Goal: Browse casually: Explore the website without a specific task or goal

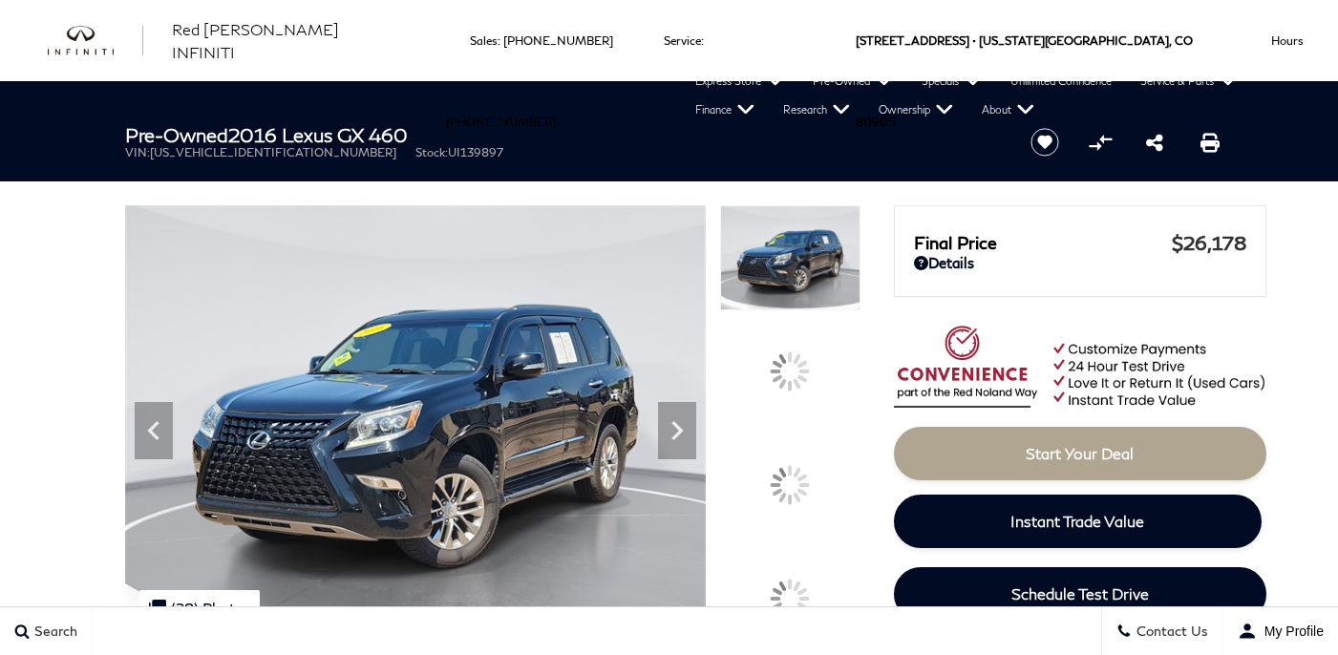
scroll to position [1896, 0]
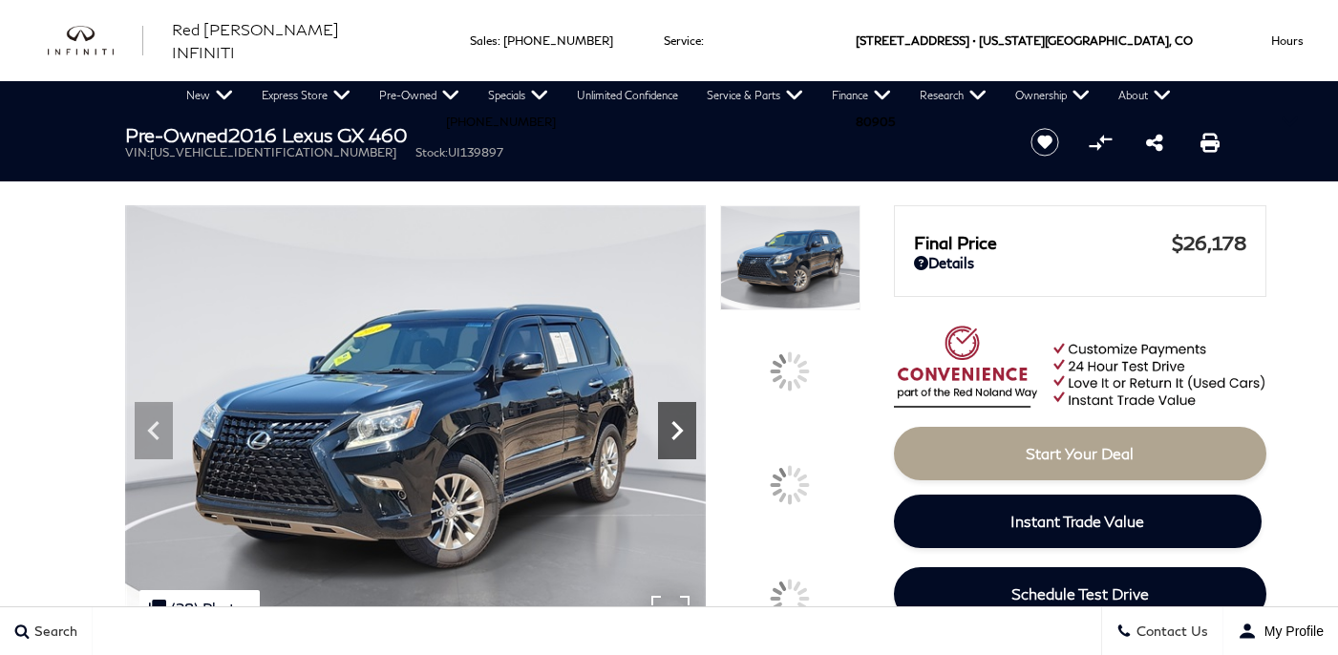
click at [808, 473] on div at bounding box center [493, 423] width 736 height 436
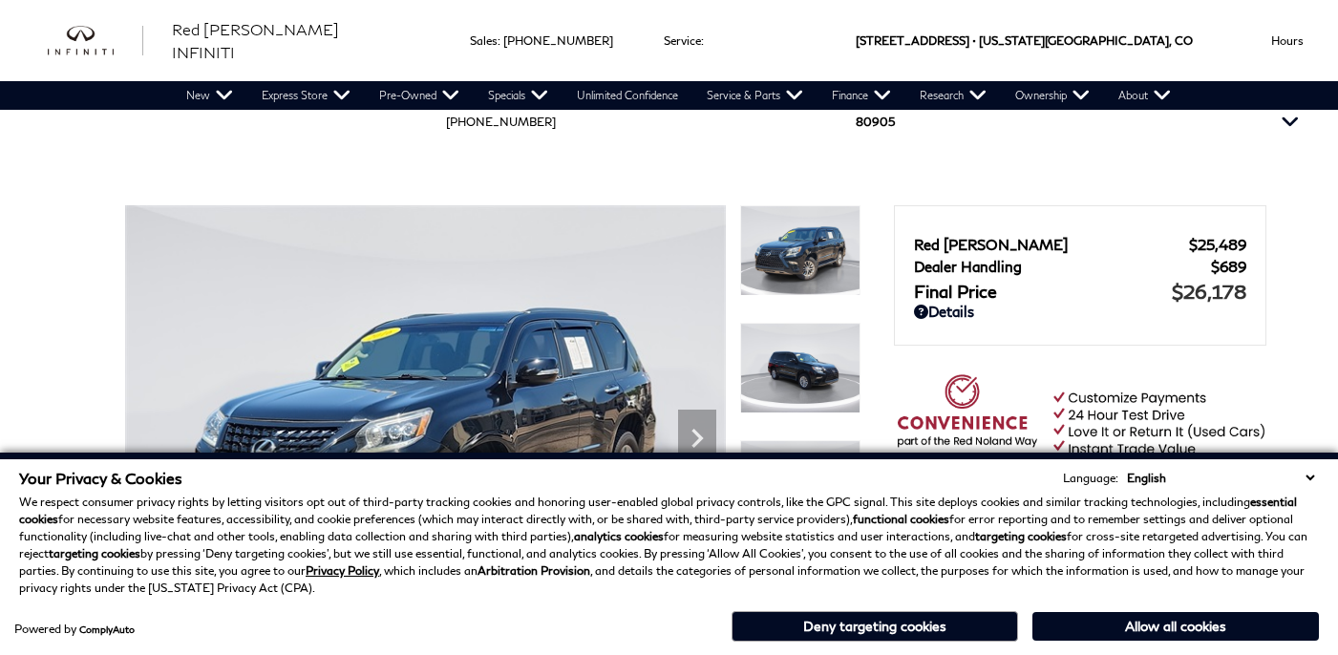
scroll to position [117, 0]
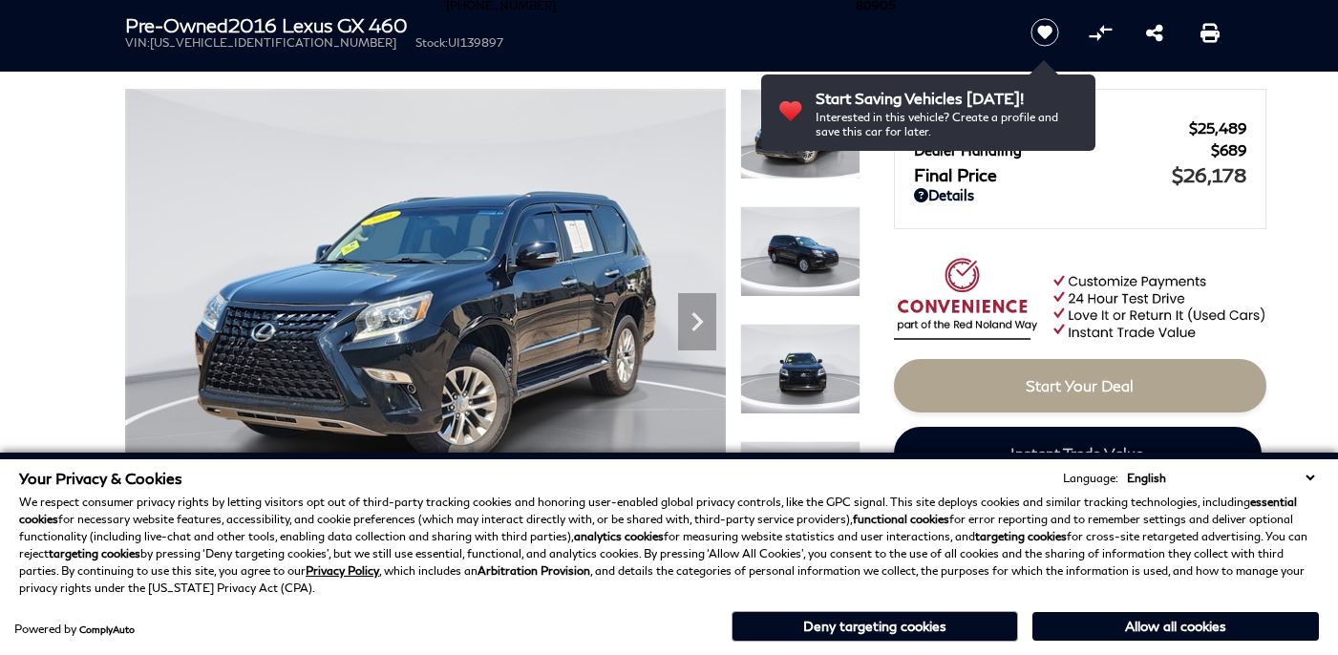
click at [1121, 628] on button "Allow all cookies" at bounding box center [1176, 626] width 287 height 29
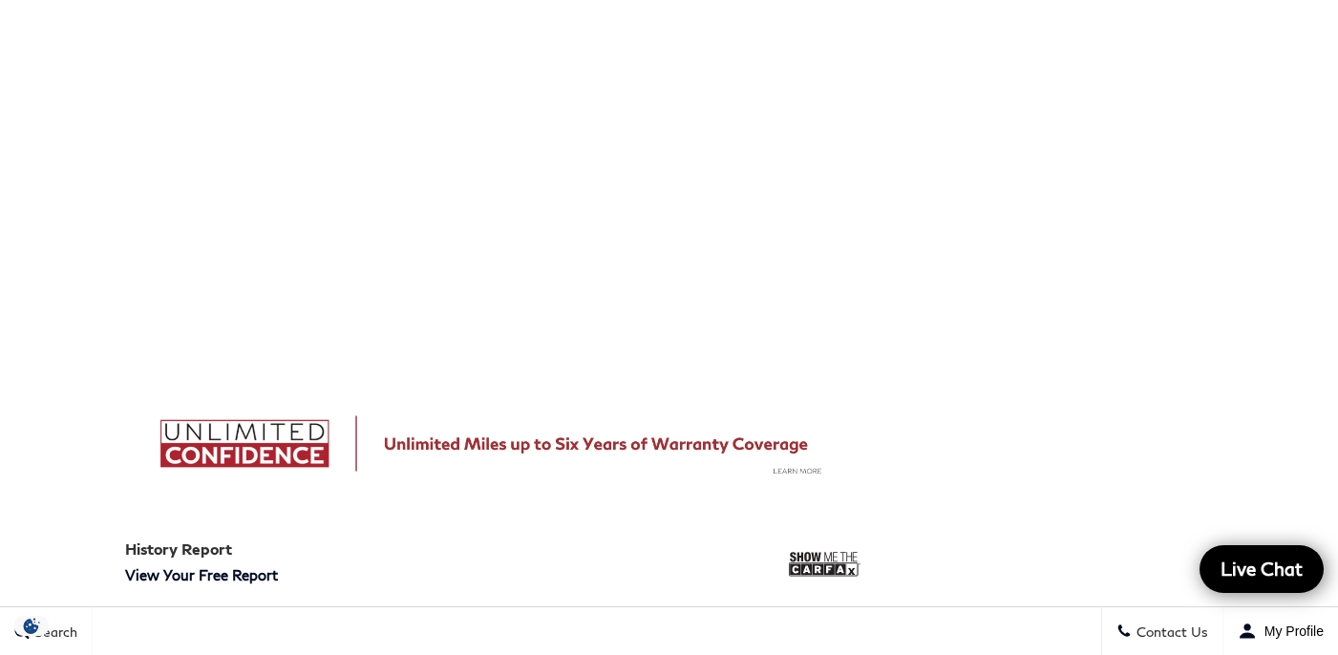
scroll to position [0, 0]
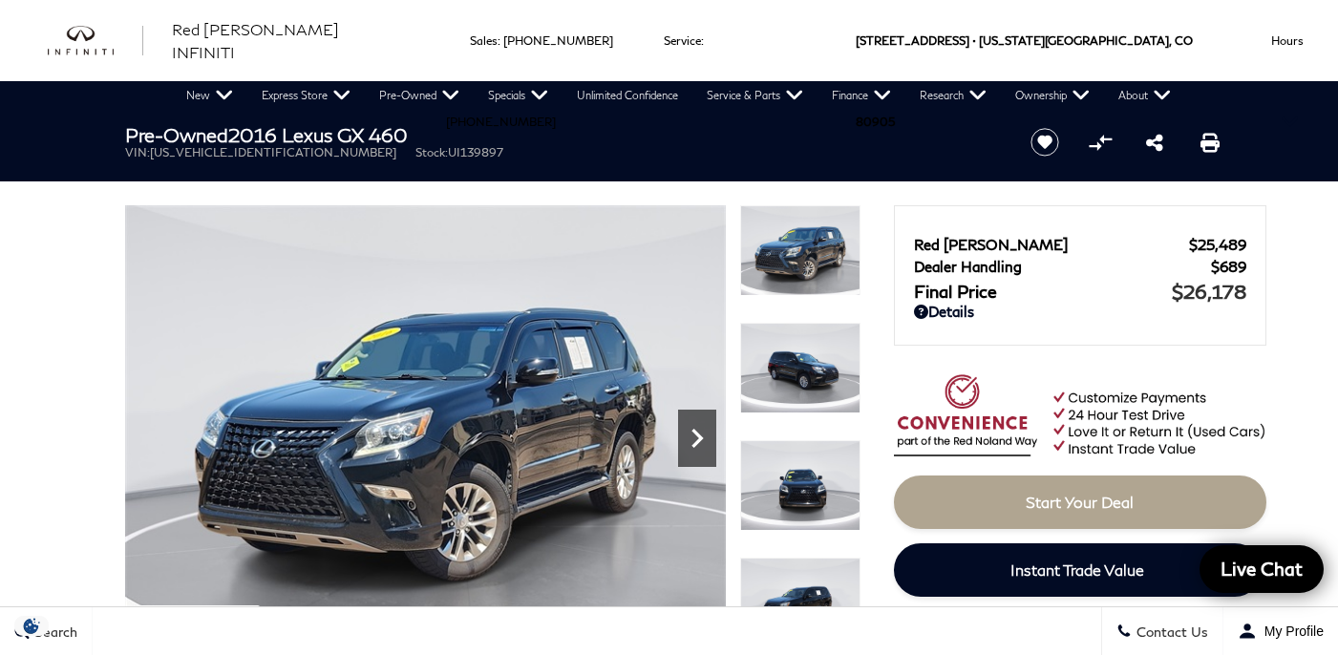
click at [696, 425] on icon "Next" at bounding box center [697, 438] width 38 height 38
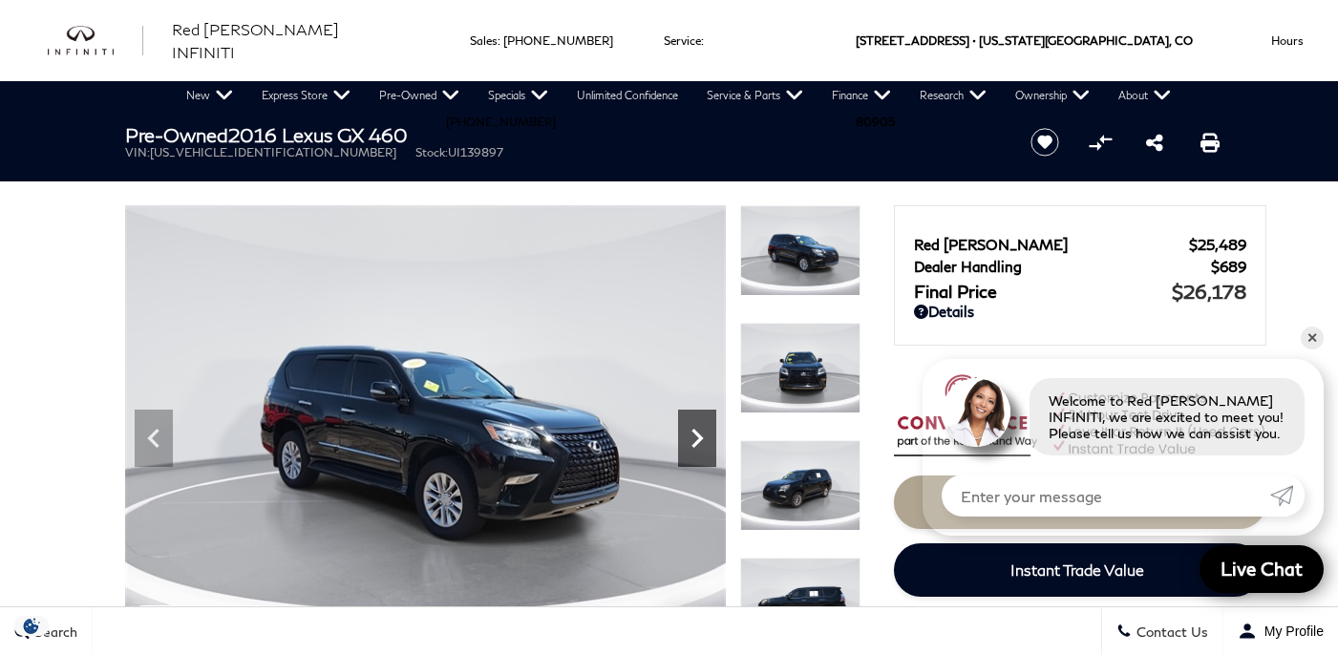
click at [696, 425] on icon "Next" at bounding box center [697, 438] width 38 height 38
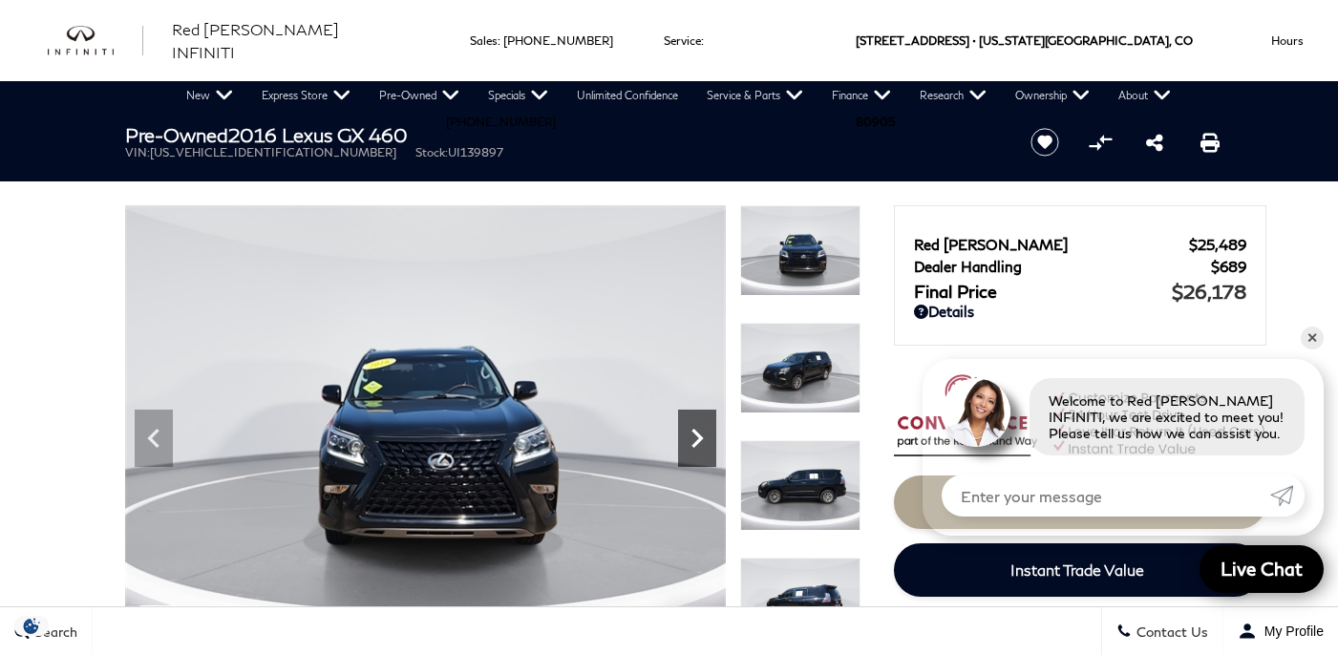
click at [696, 425] on icon "Next" at bounding box center [697, 438] width 38 height 38
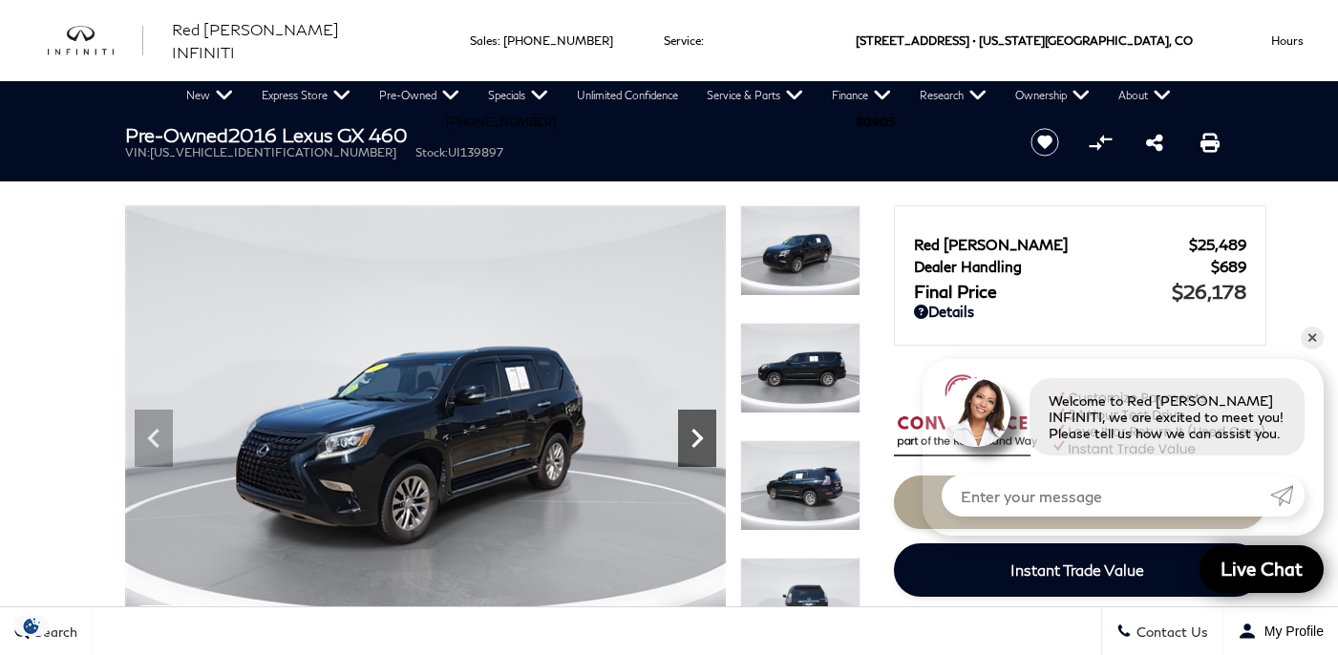
click at [696, 425] on icon "Next" at bounding box center [697, 438] width 38 height 38
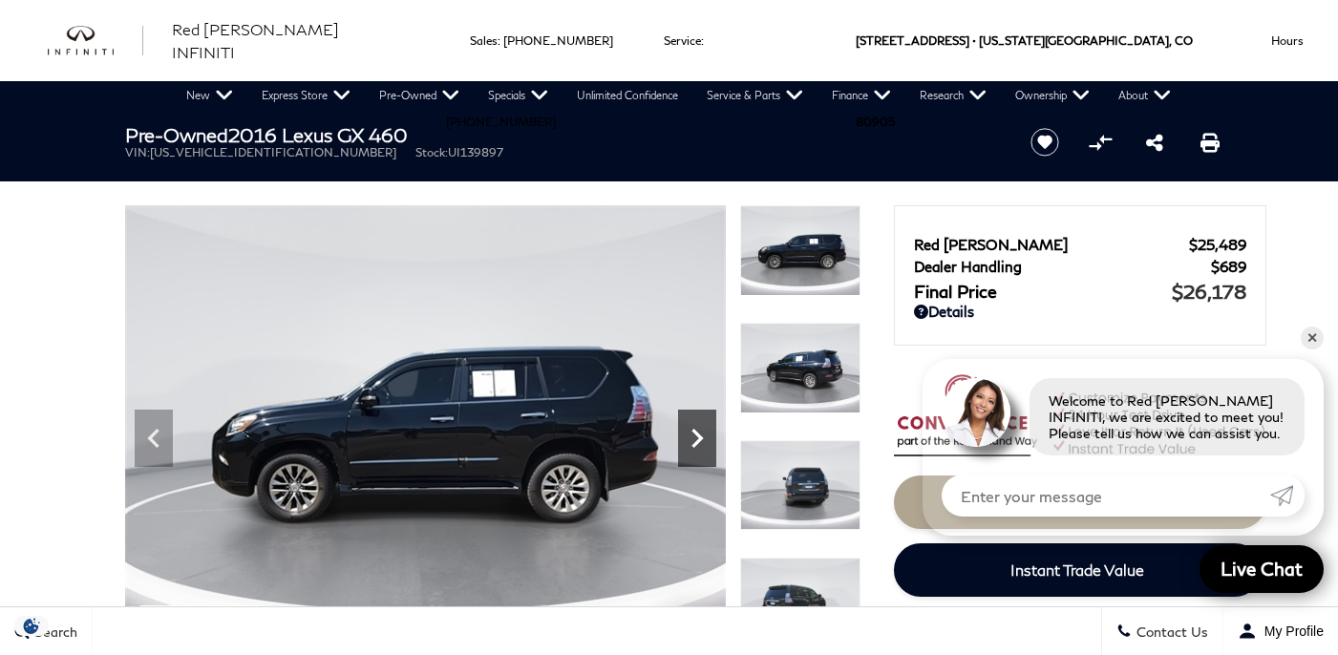
click at [696, 425] on icon "Next" at bounding box center [697, 438] width 38 height 38
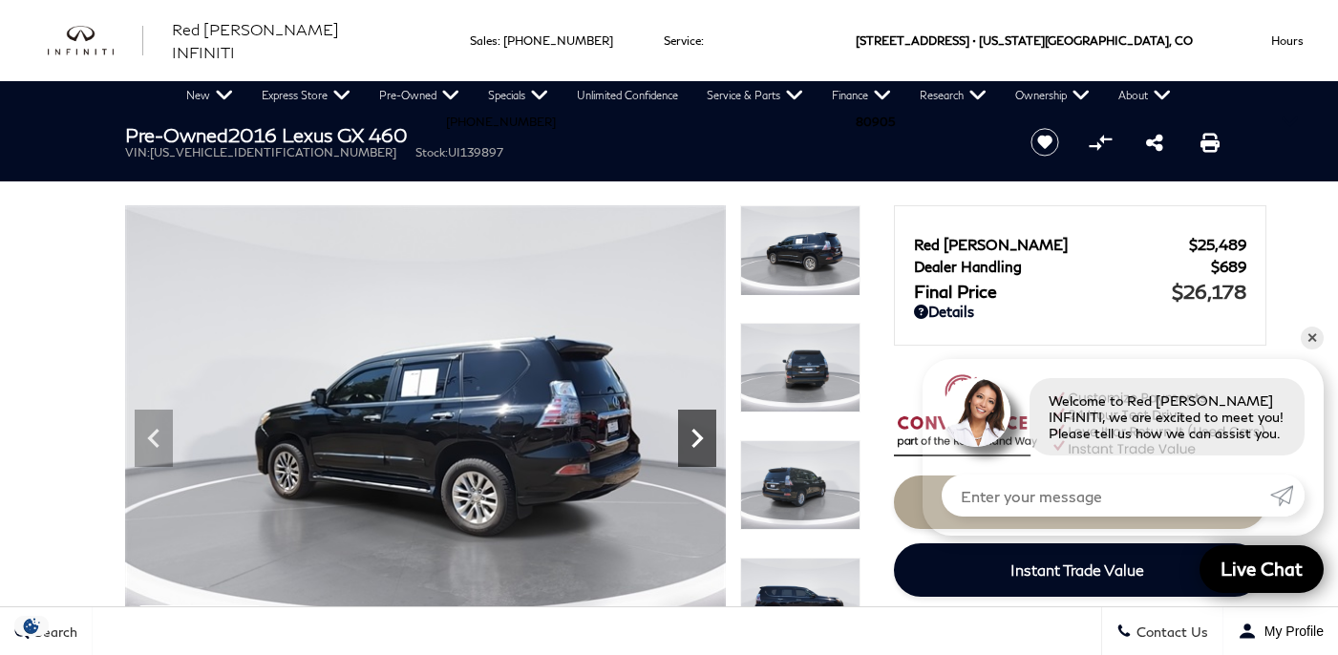
click at [696, 424] on icon "Next" at bounding box center [697, 438] width 38 height 38
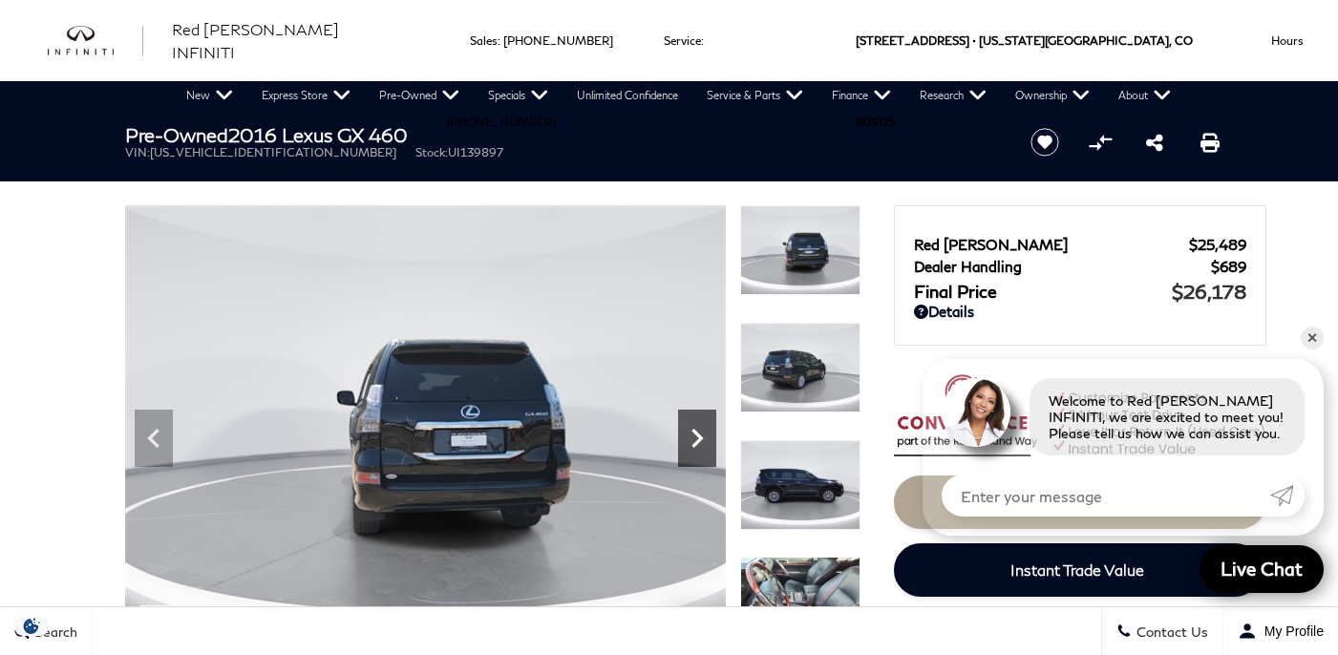
click at [697, 421] on icon "Next" at bounding box center [697, 438] width 38 height 38
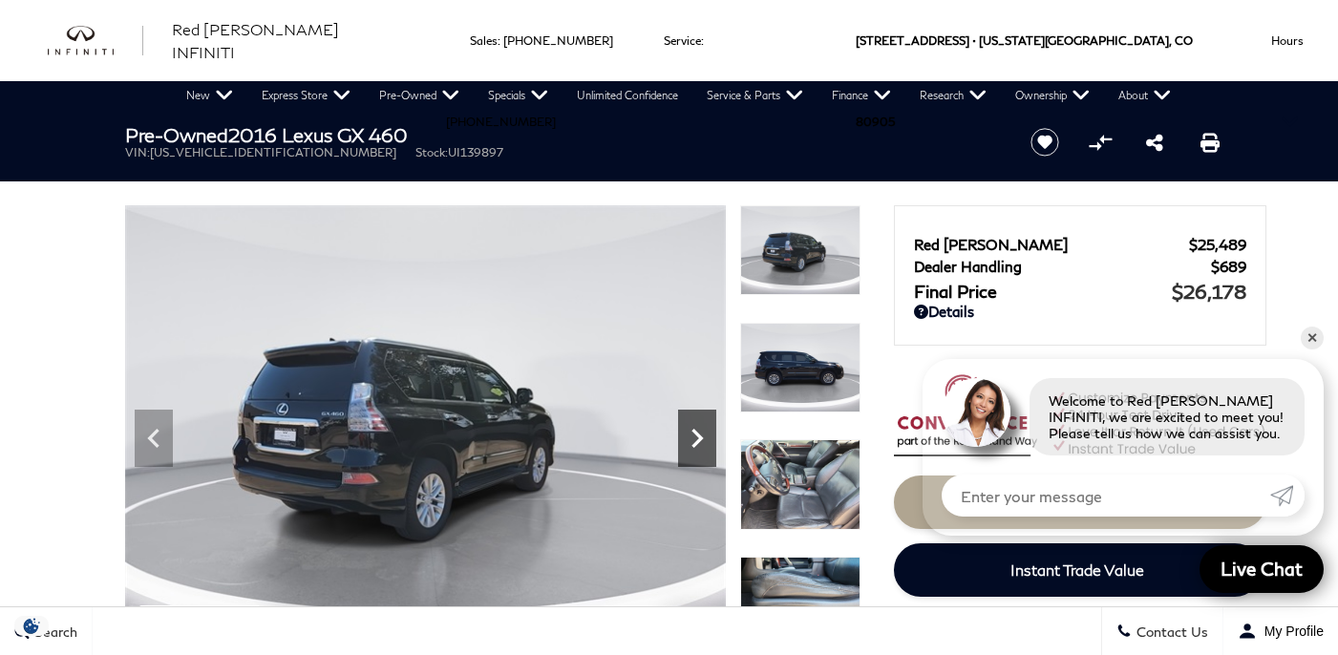
click at [697, 421] on icon "Next" at bounding box center [697, 438] width 38 height 38
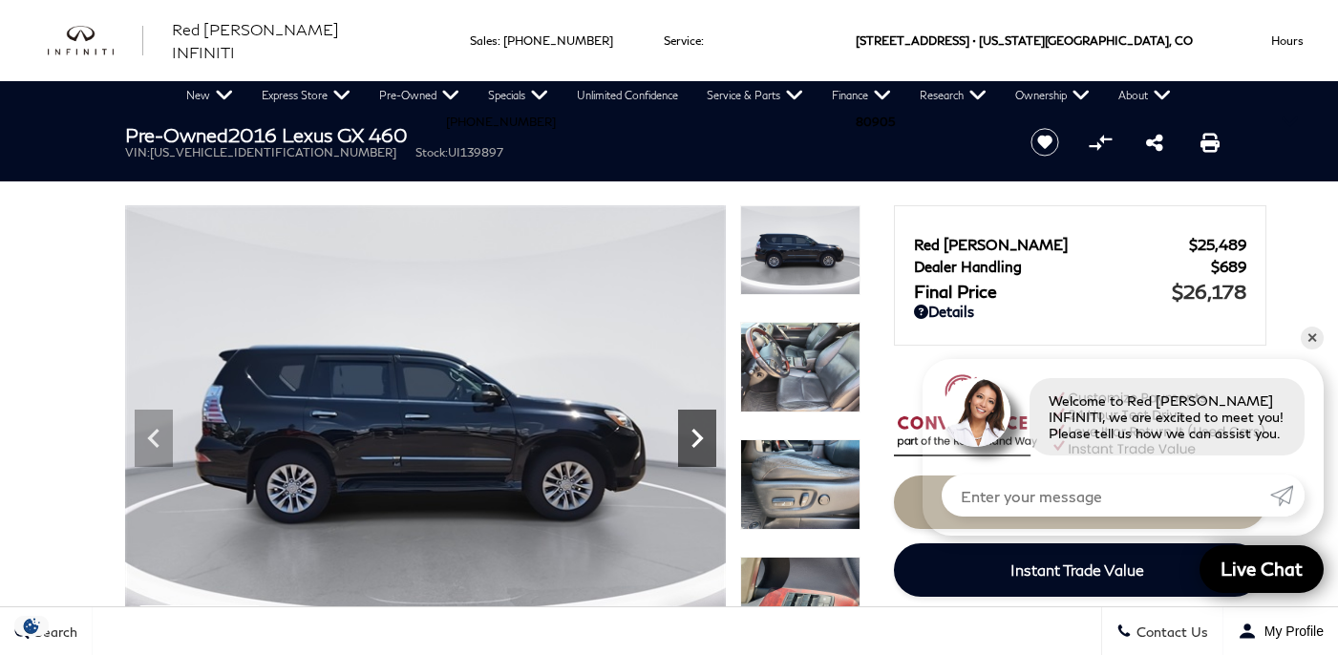
click at [697, 421] on icon "Next" at bounding box center [697, 438] width 38 height 38
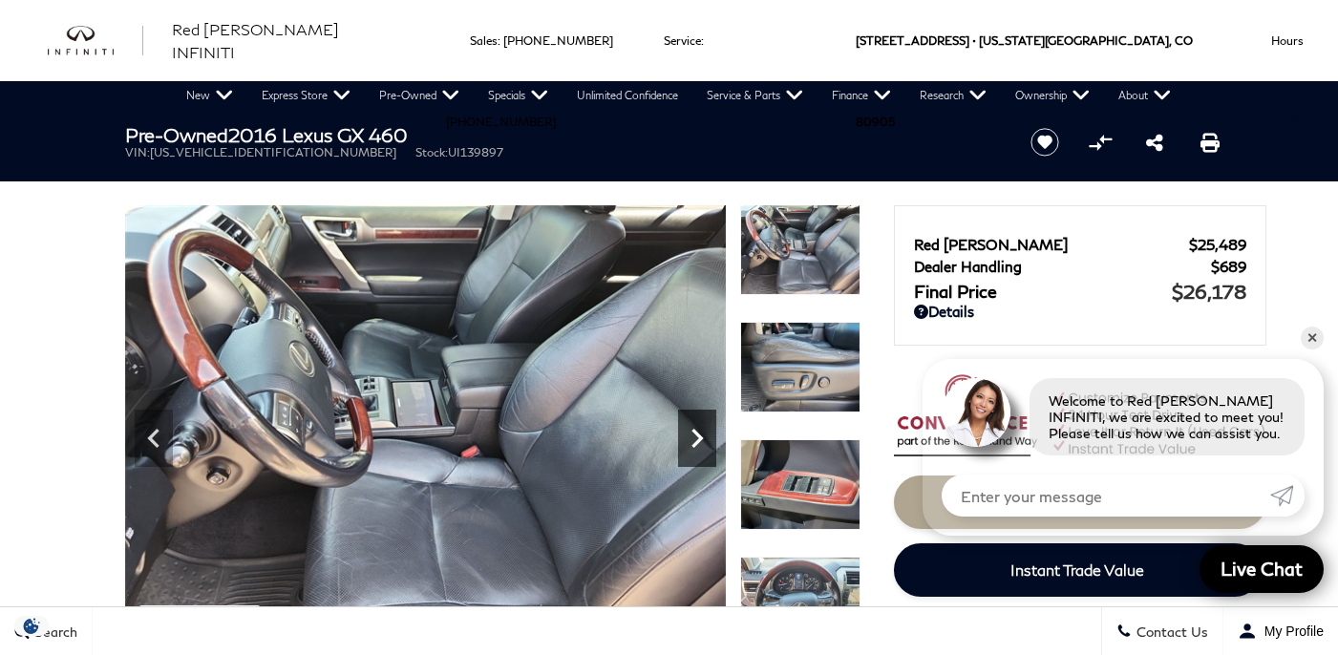
click at [697, 421] on icon "Next" at bounding box center [697, 438] width 38 height 38
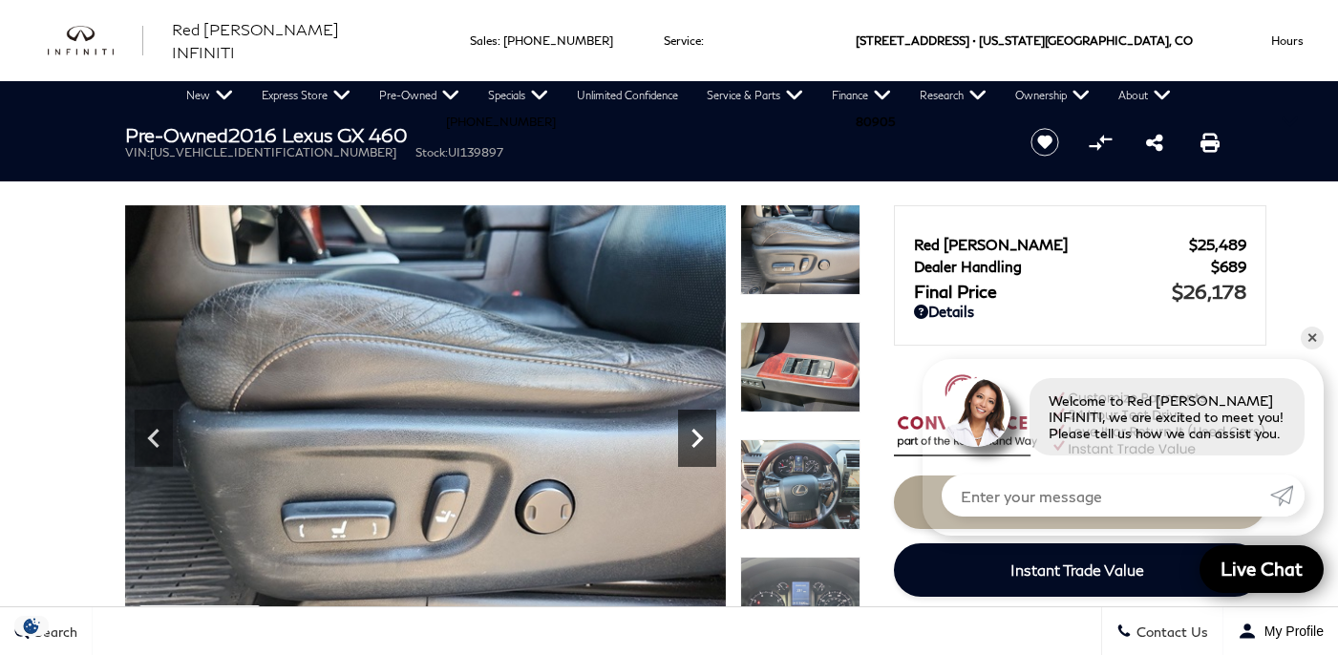
click at [697, 421] on icon "Next" at bounding box center [697, 438] width 38 height 38
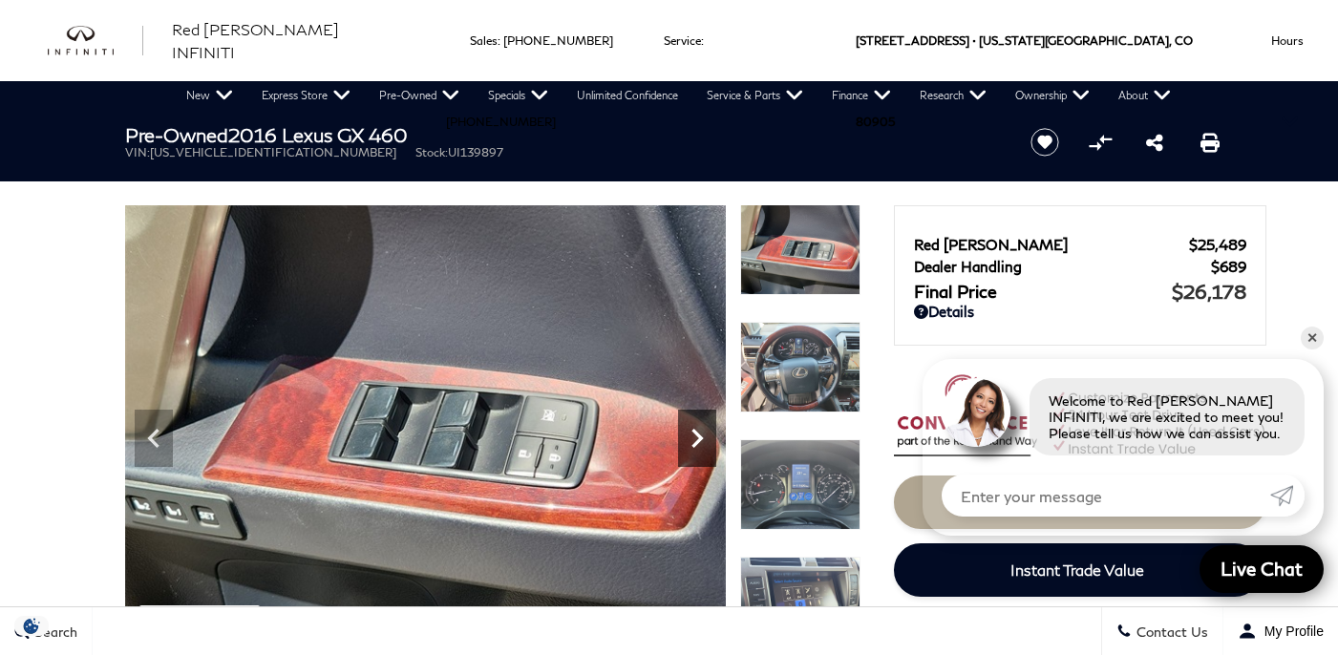
click at [697, 421] on icon "Next" at bounding box center [697, 438] width 38 height 38
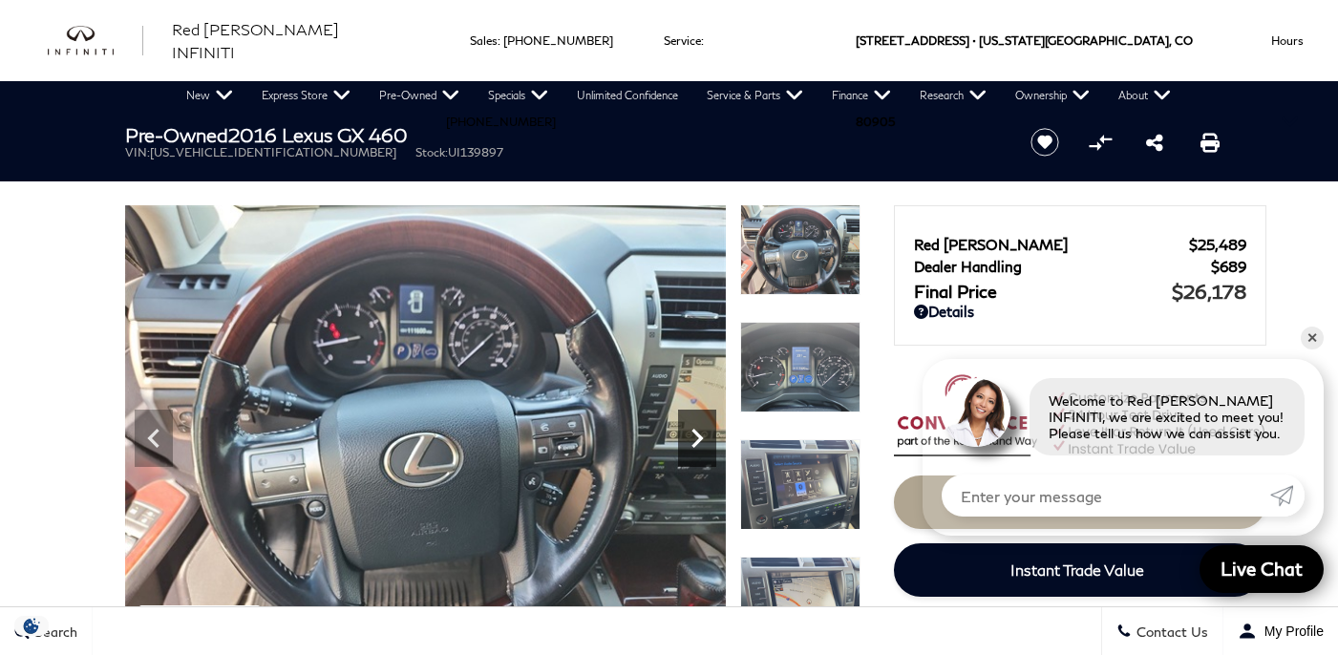
click at [697, 421] on icon "Next" at bounding box center [697, 438] width 38 height 38
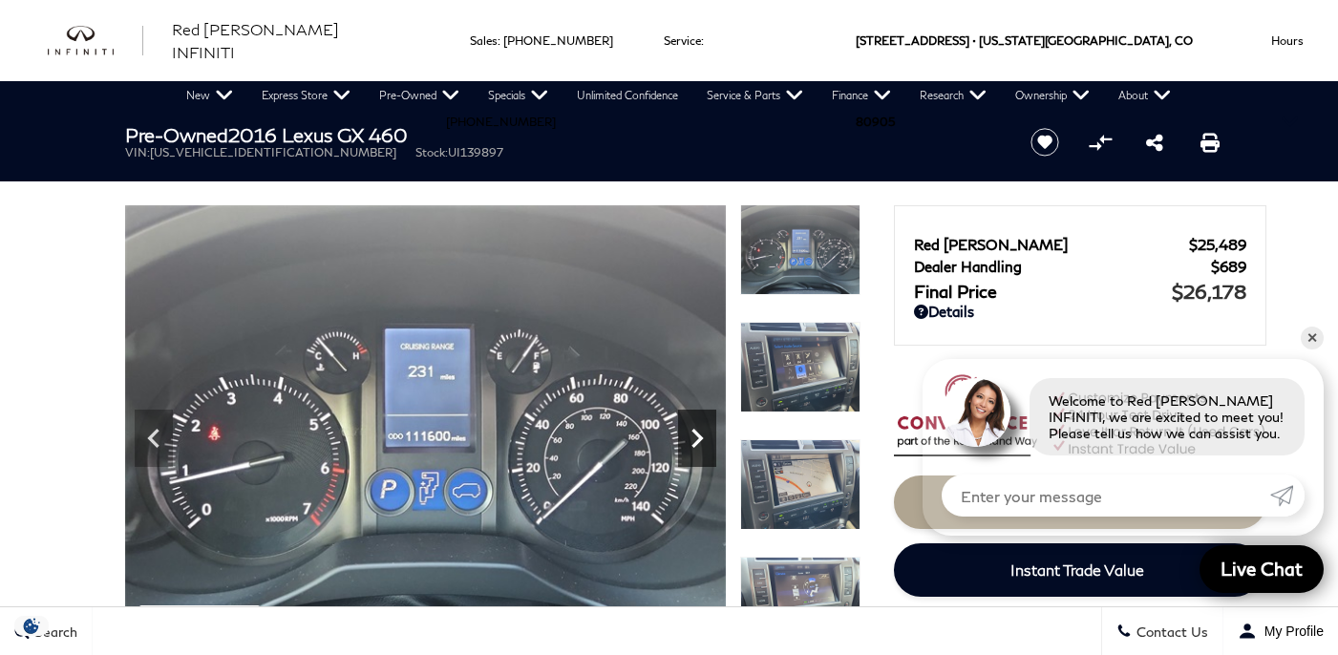
click at [697, 421] on icon "Next" at bounding box center [697, 438] width 38 height 38
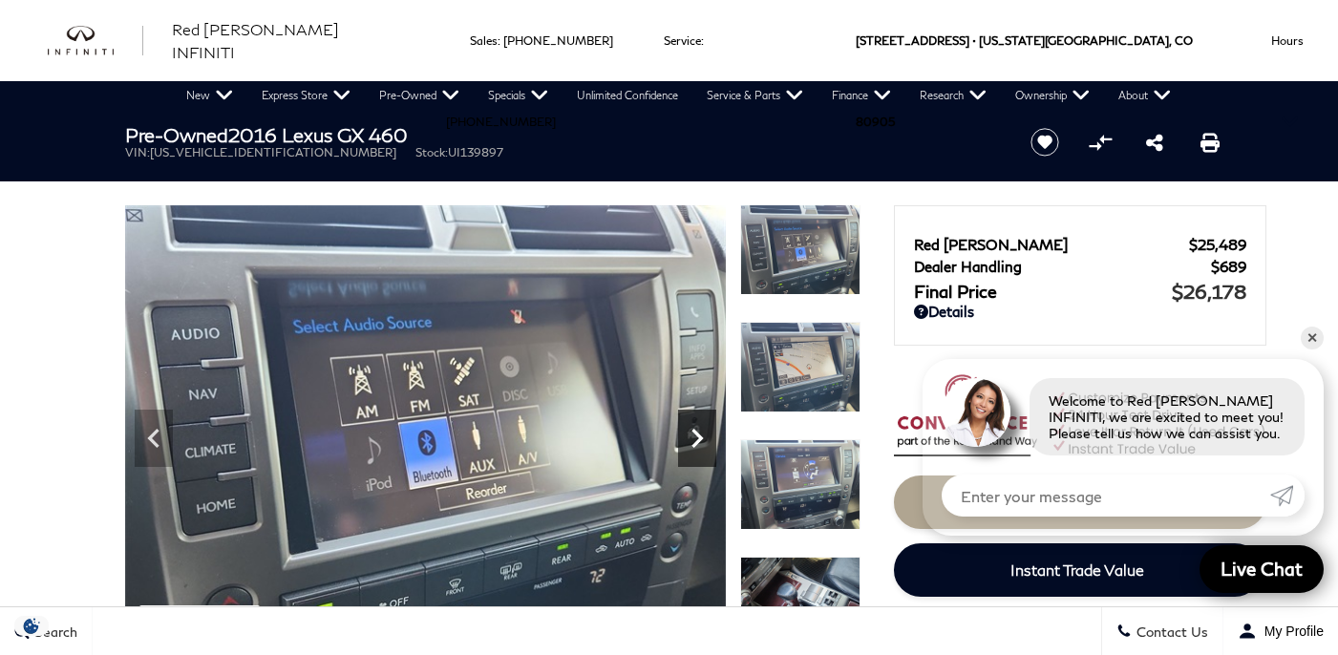
click at [697, 421] on icon "Next" at bounding box center [697, 438] width 38 height 38
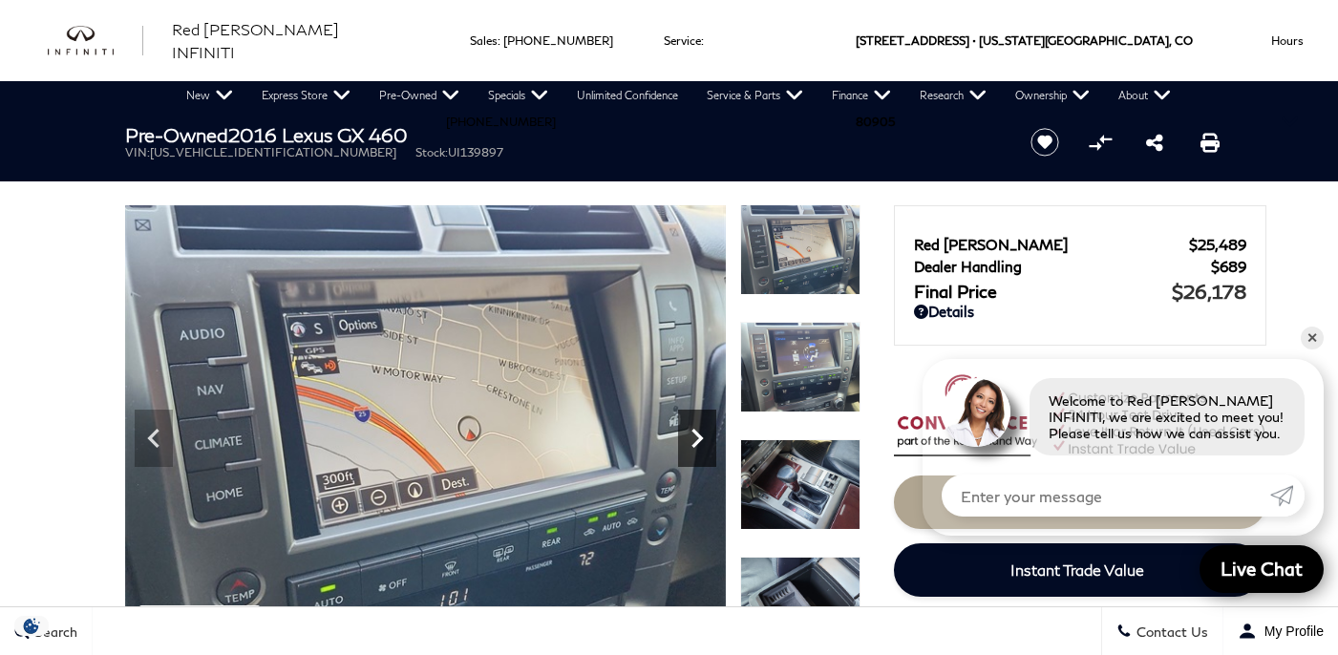
click at [697, 421] on icon "Next" at bounding box center [697, 438] width 38 height 38
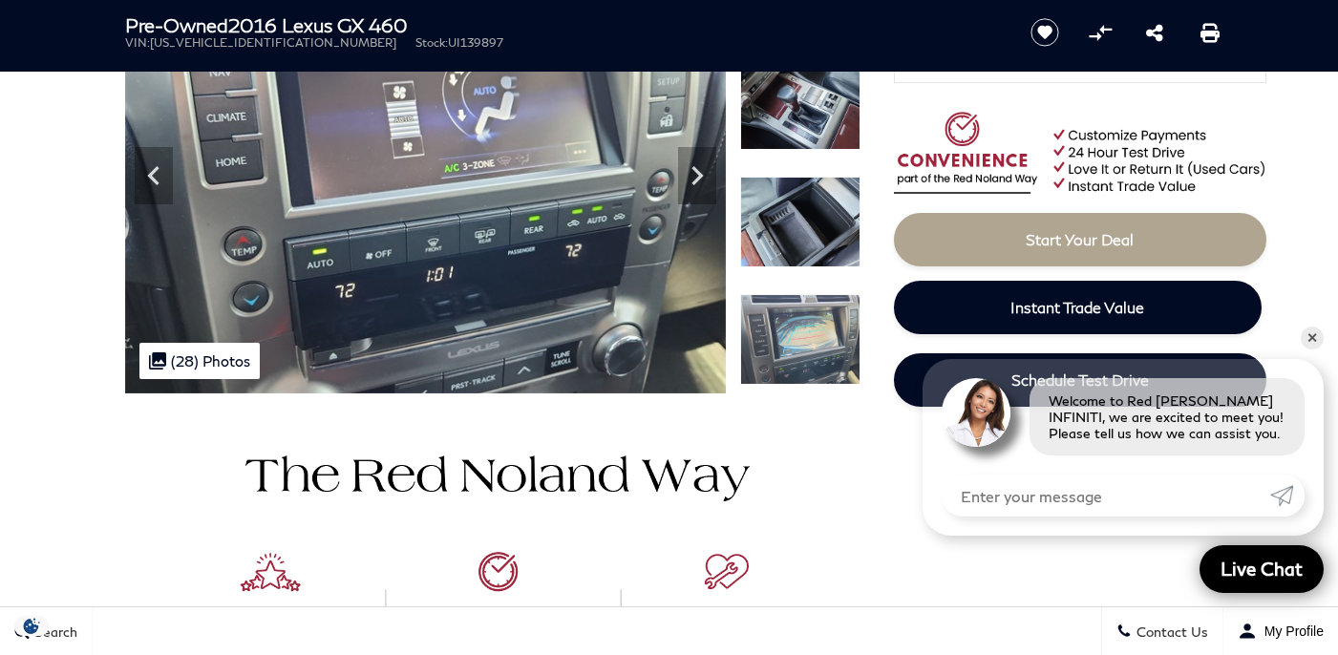
scroll to position [291, 0]
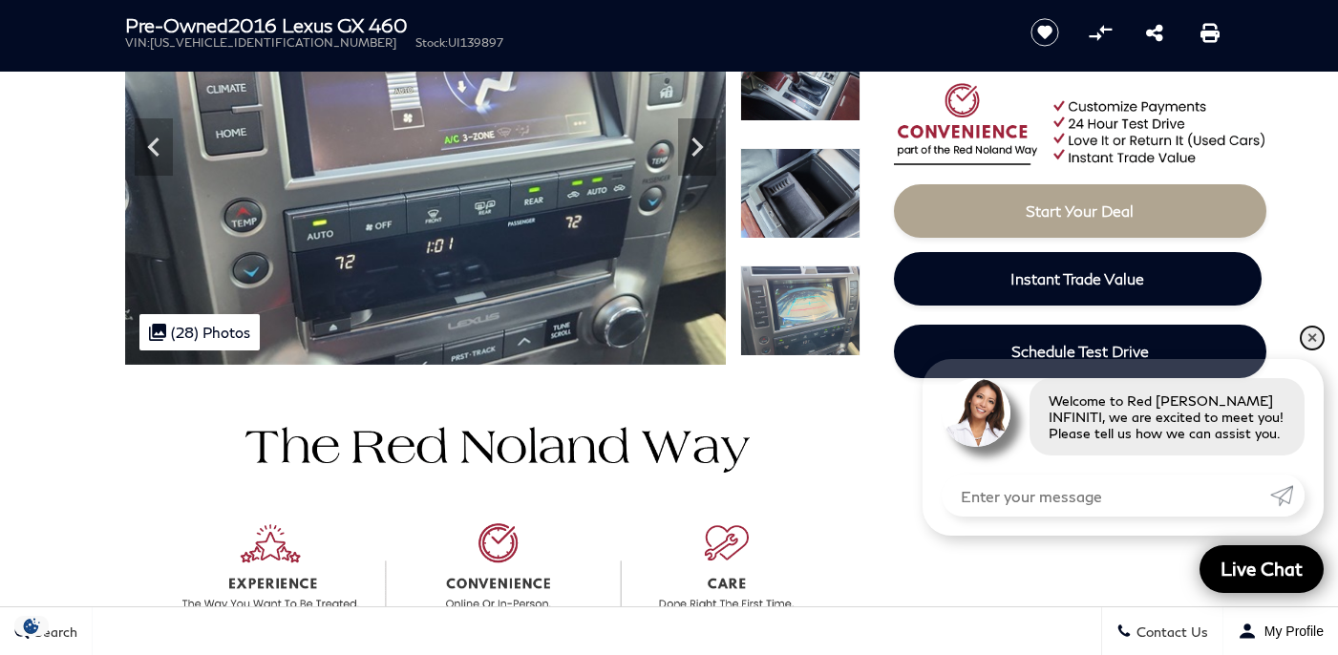
click at [1311, 342] on link "✕" at bounding box center [1312, 338] width 23 height 23
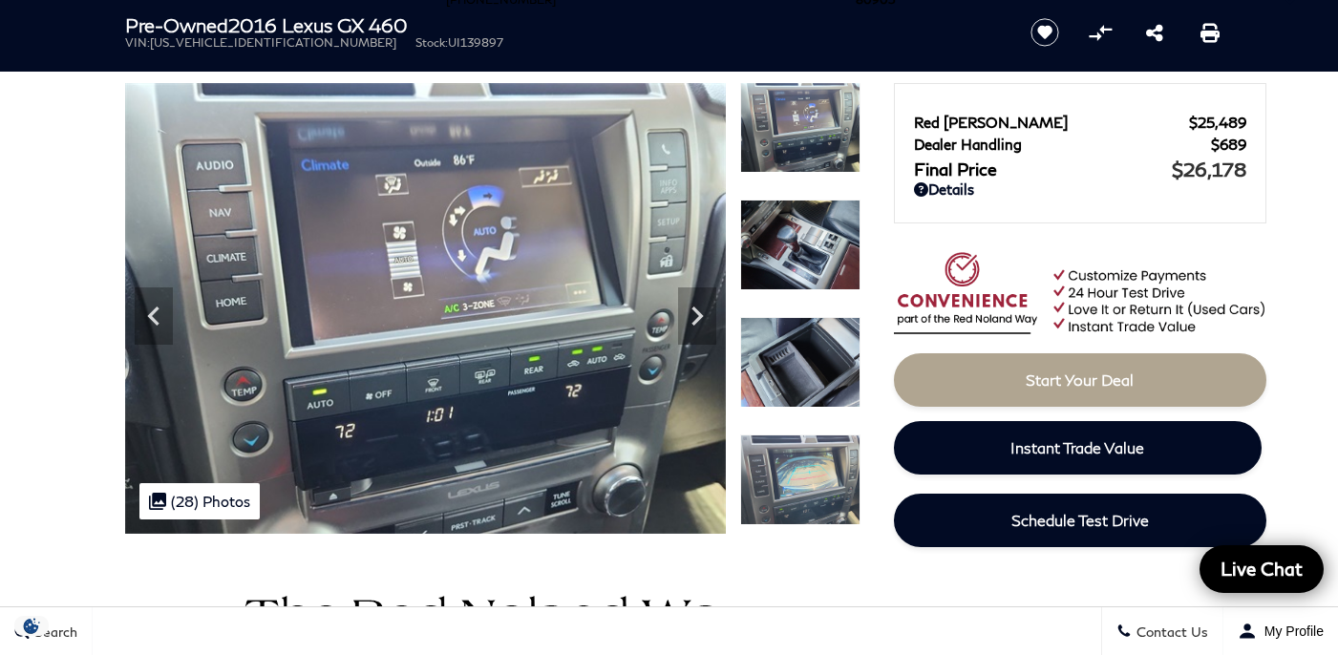
scroll to position [125, 0]
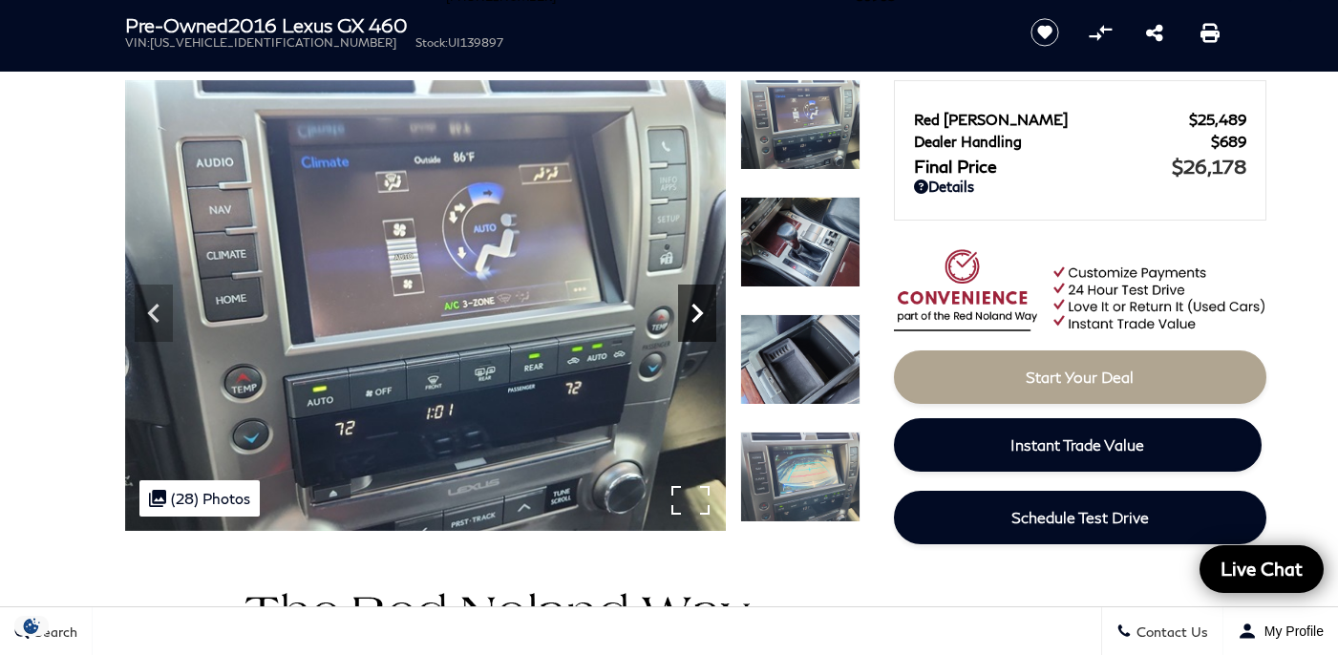
click at [684, 326] on icon "Next" at bounding box center [697, 313] width 38 height 38
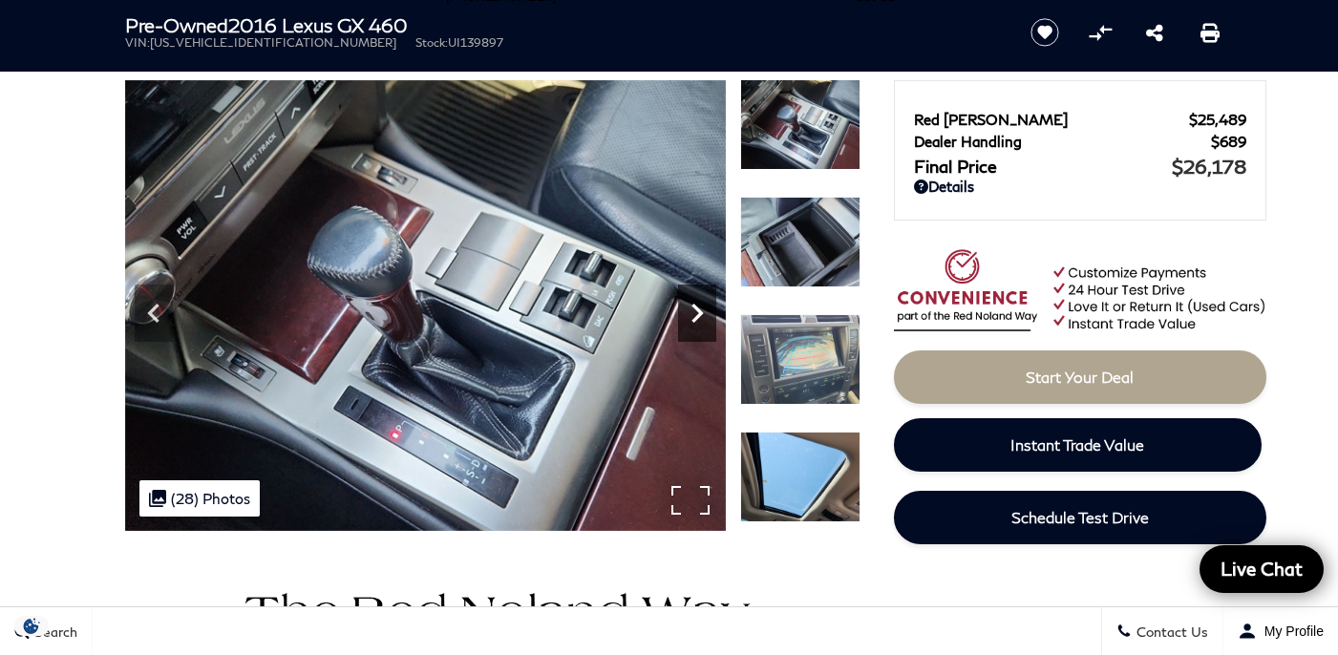
click at [684, 326] on icon "Next" at bounding box center [697, 313] width 38 height 38
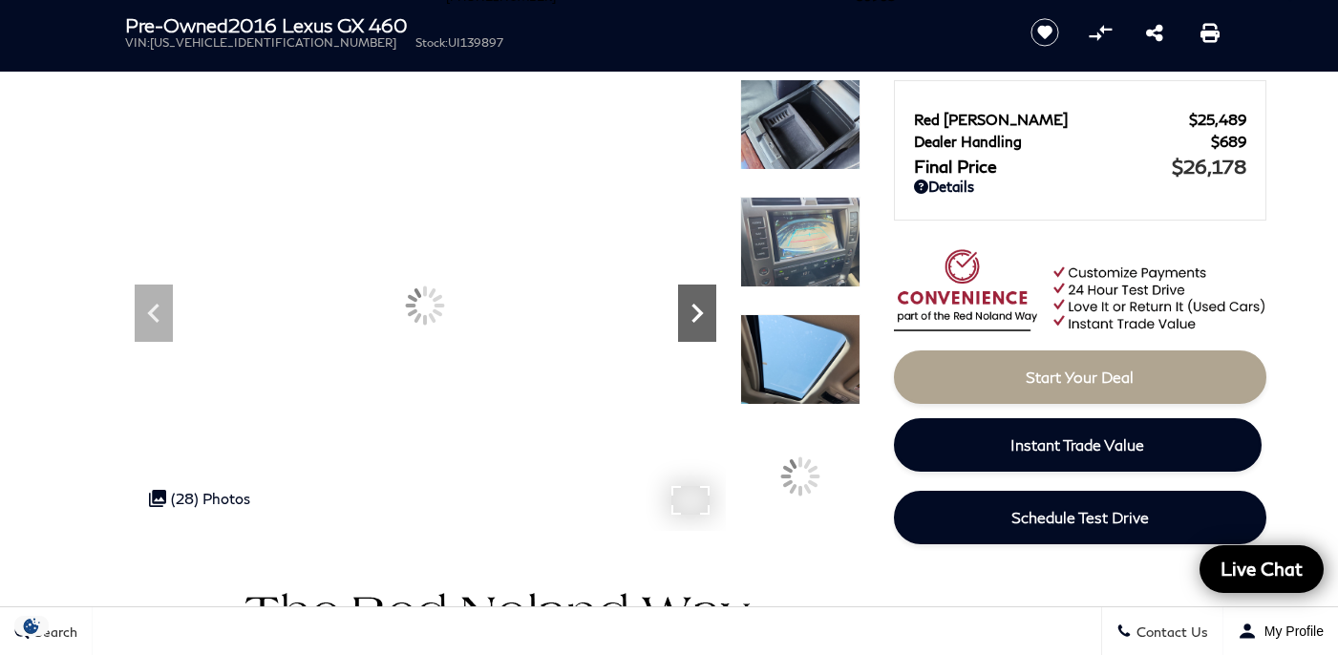
click at [684, 326] on icon "Next" at bounding box center [697, 313] width 38 height 38
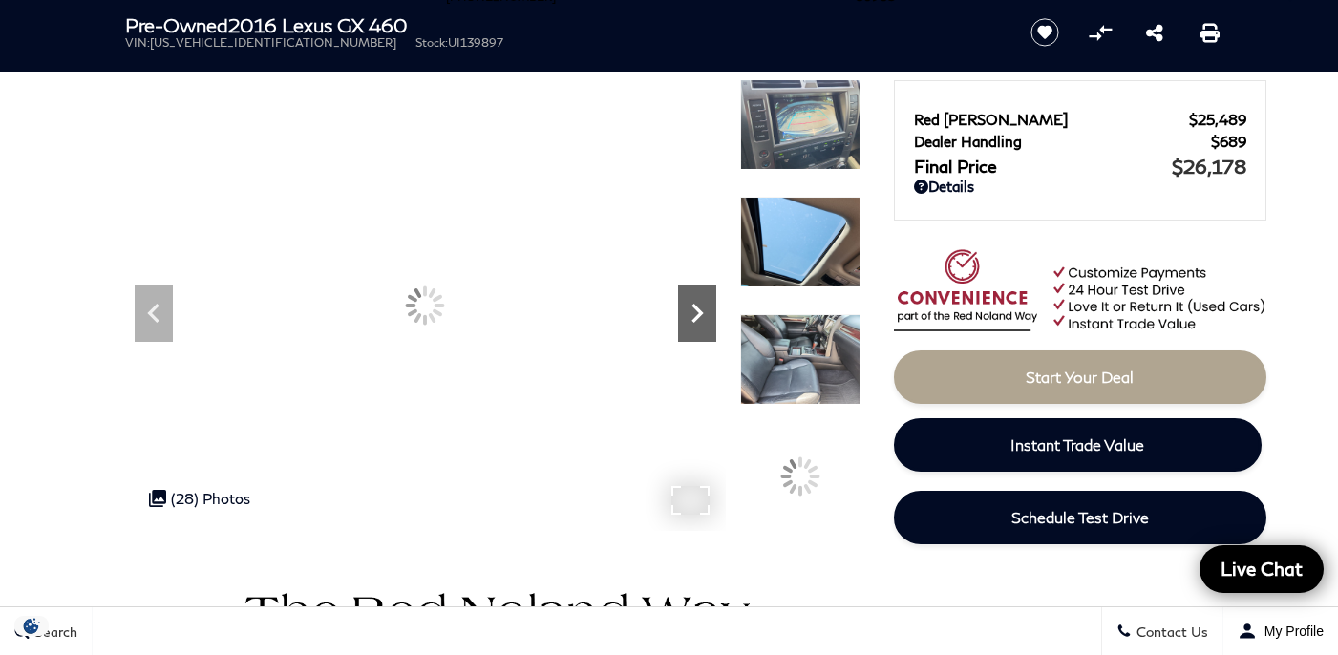
click at [684, 326] on icon "Next" at bounding box center [697, 313] width 38 height 38
